Goal: Task Accomplishment & Management: Complete application form

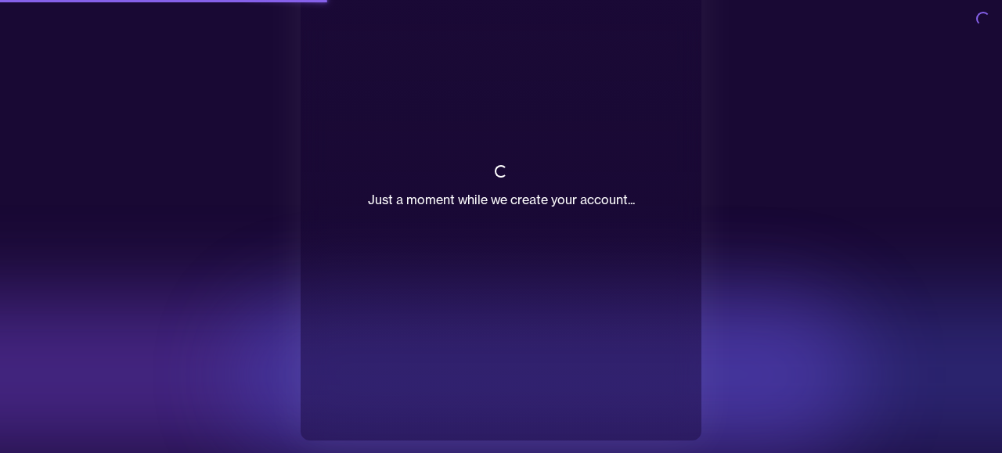
scroll to position [88, 0]
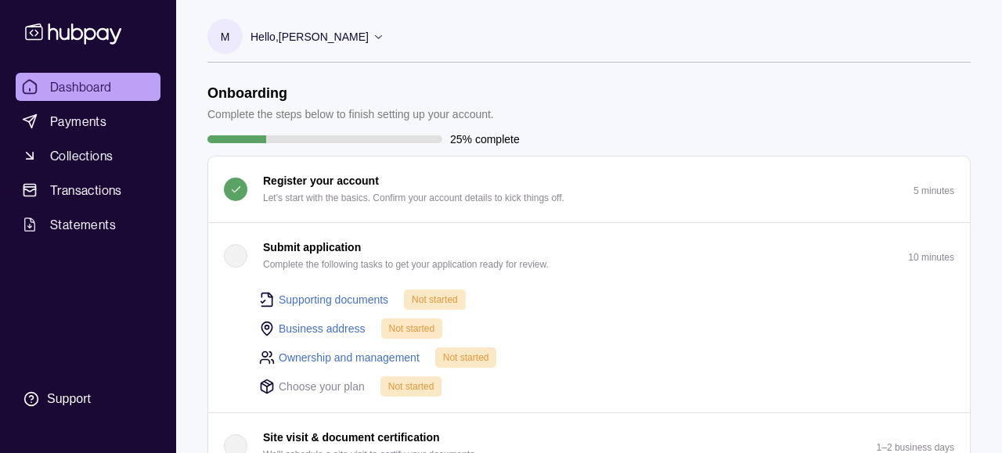
click at [362, 296] on link "Supporting documents" at bounding box center [334, 299] width 110 height 17
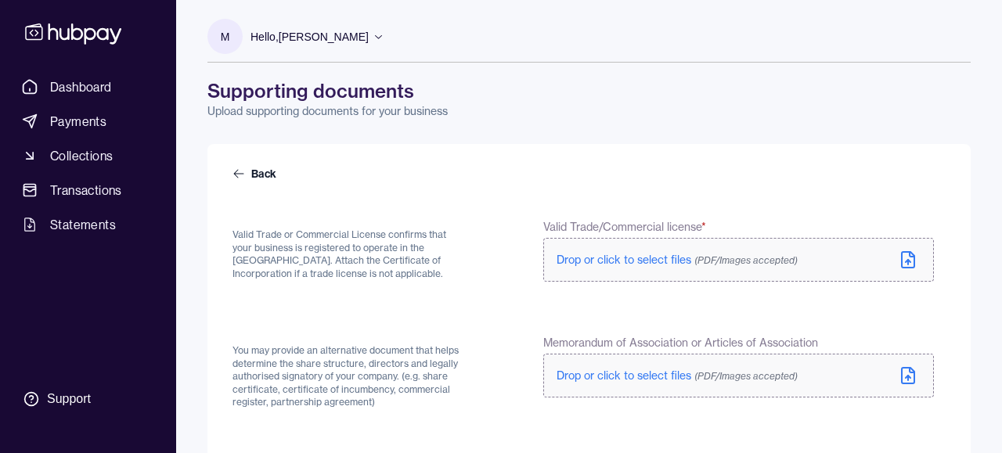
click at [268, 182] on div "Back" at bounding box center [588, 180] width 713 height 28
click at [266, 178] on link "Back" at bounding box center [255, 174] width 47 height 16
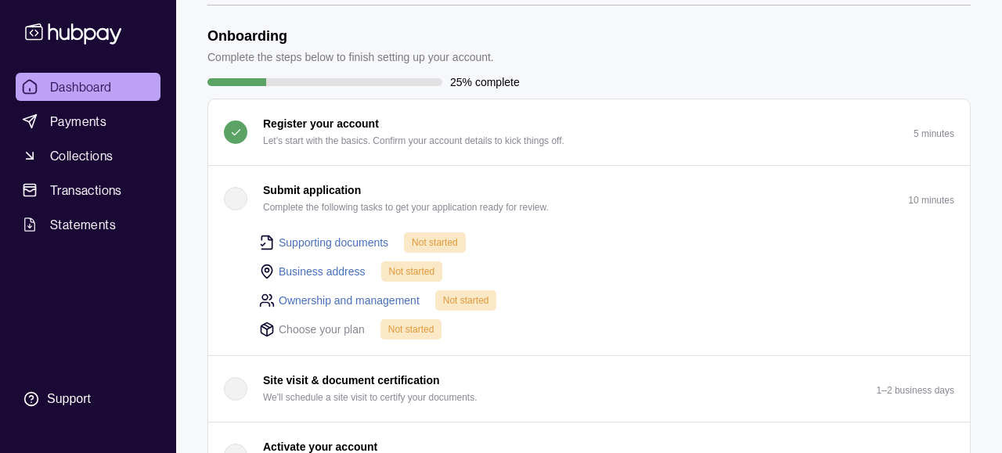
scroll to position [59, 0]
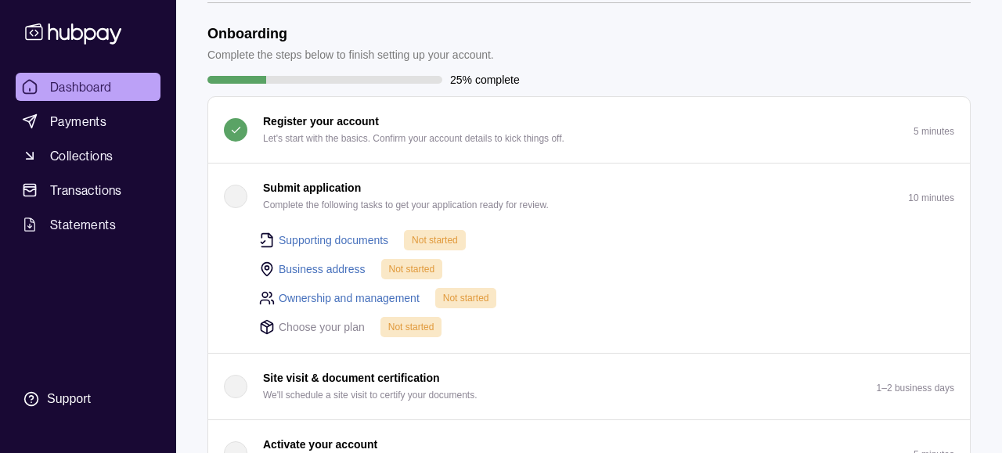
drag, startPoint x: 340, startPoint y: 273, endPoint x: 366, endPoint y: 250, distance: 34.4
click at [340, 273] on link "Business address" at bounding box center [322, 269] width 87 height 17
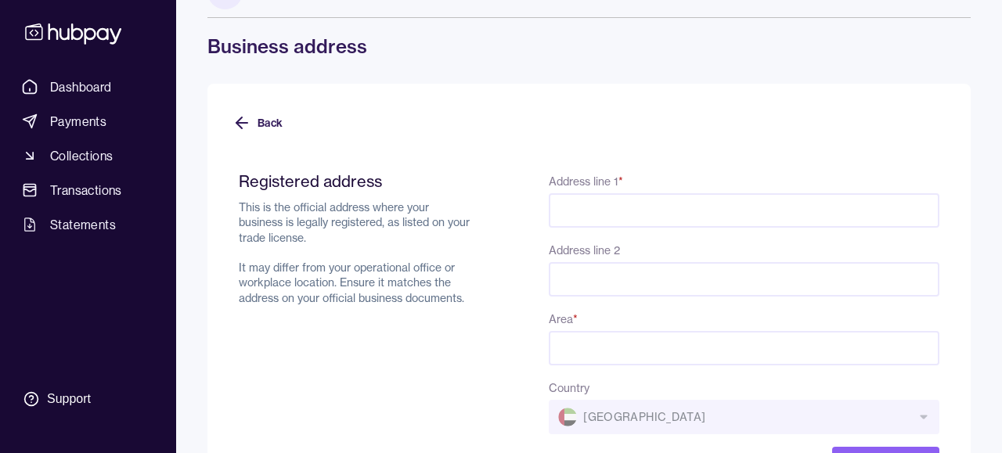
scroll to position [54, 0]
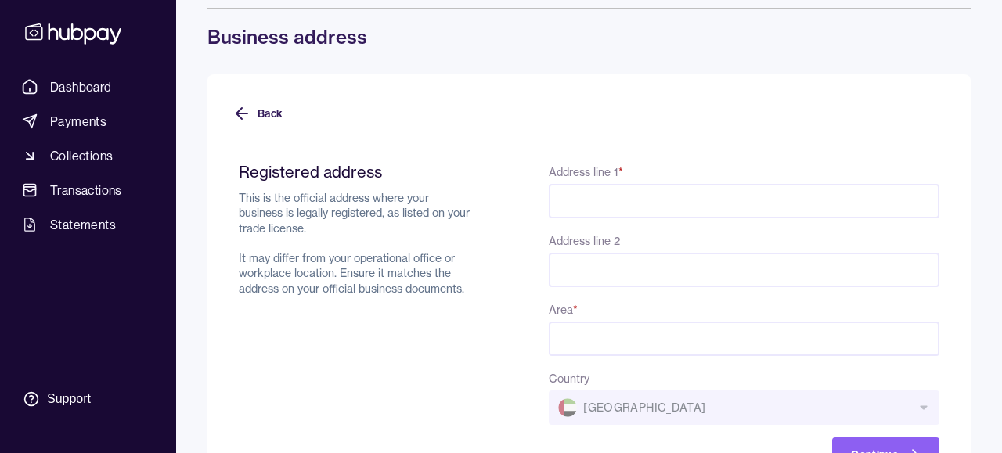
drag, startPoint x: 250, startPoint y: 113, endPoint x: 316, endPoint y: 245, distance: 148.0
click at [250, 113] on icon at bounding box center [241, 113] width 19 height 19
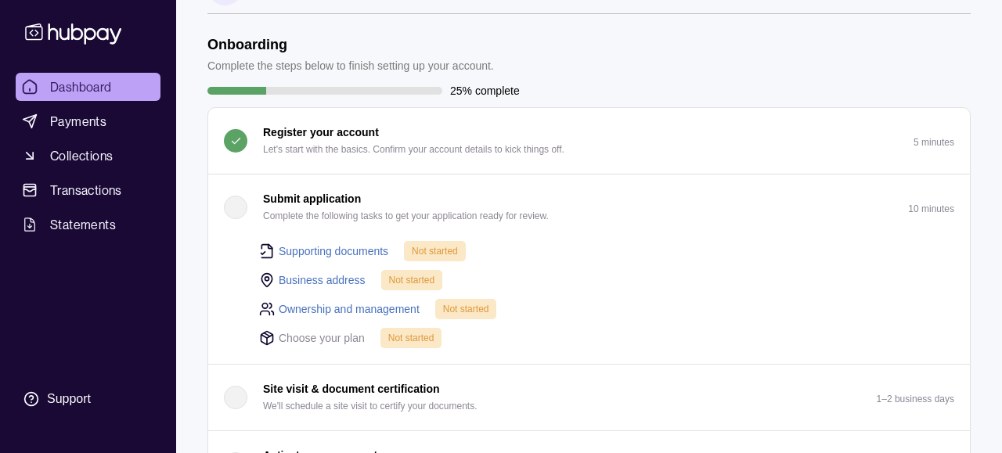
scroll to position [52, 0]
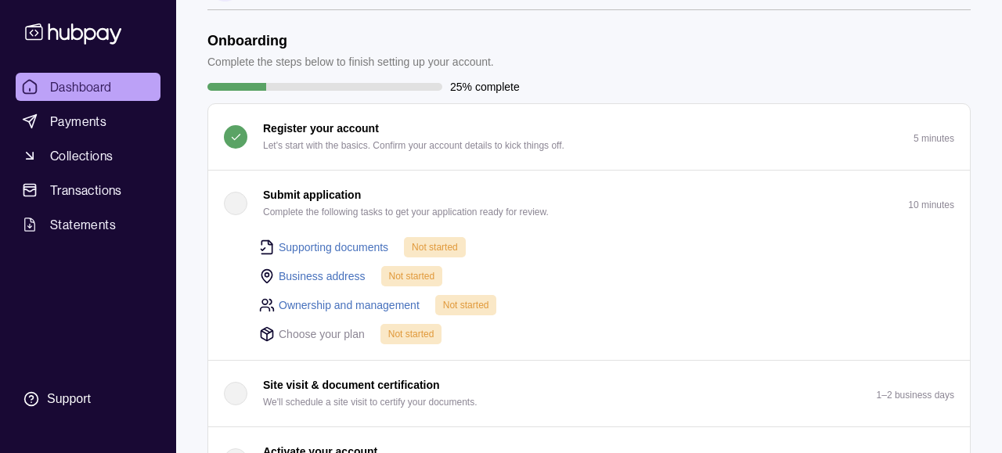
click at [386, 304] on link "Ownership and management" at bounding box center [349, 305] width 141 height 17
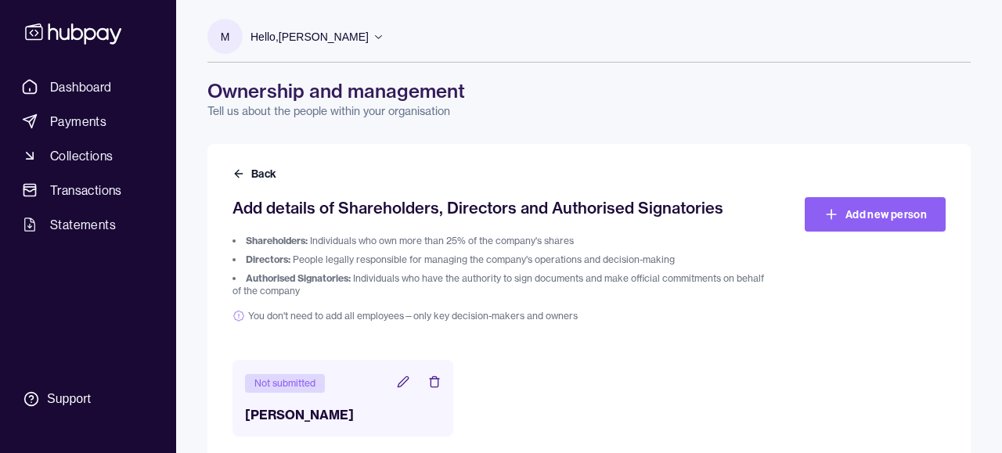
scroll to position [23, 0]
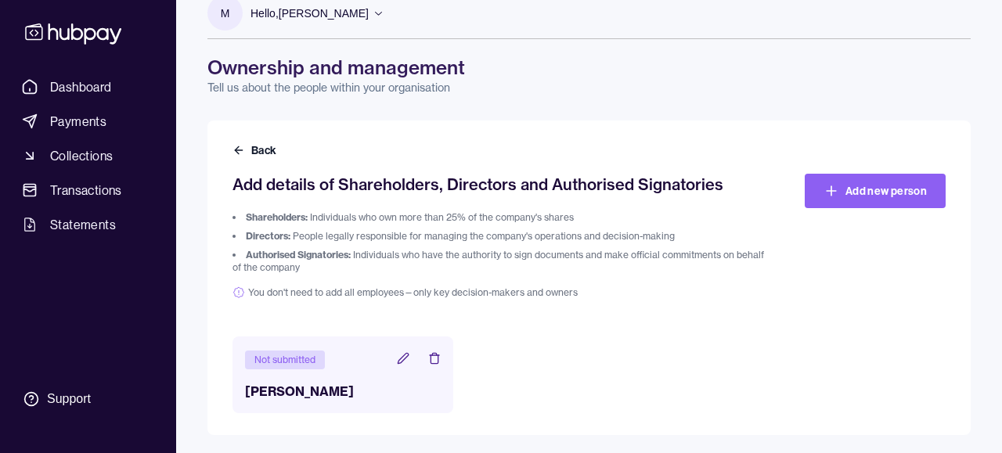
click at [406, 358] on icon at bounding box center [403, 358] width 13 height 13
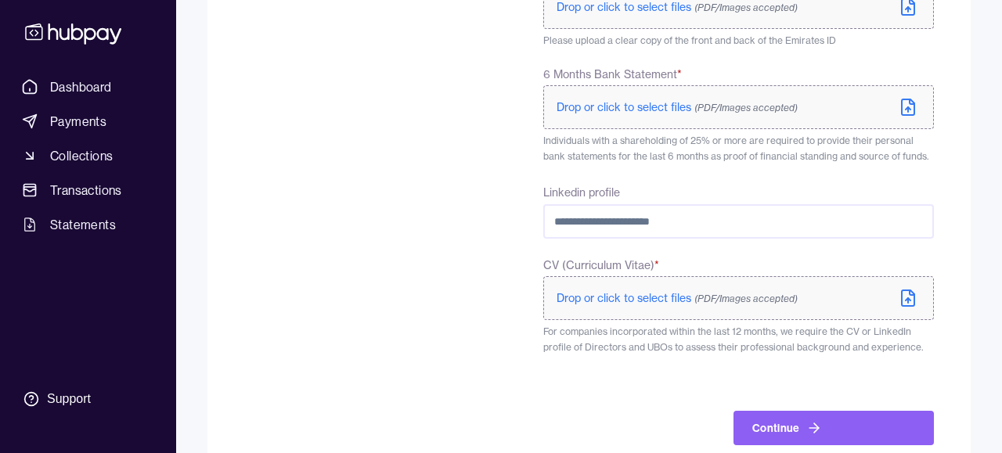
scroll to position [686, 0]
